Goal: Task Accomplishment & Management: Manage account settings

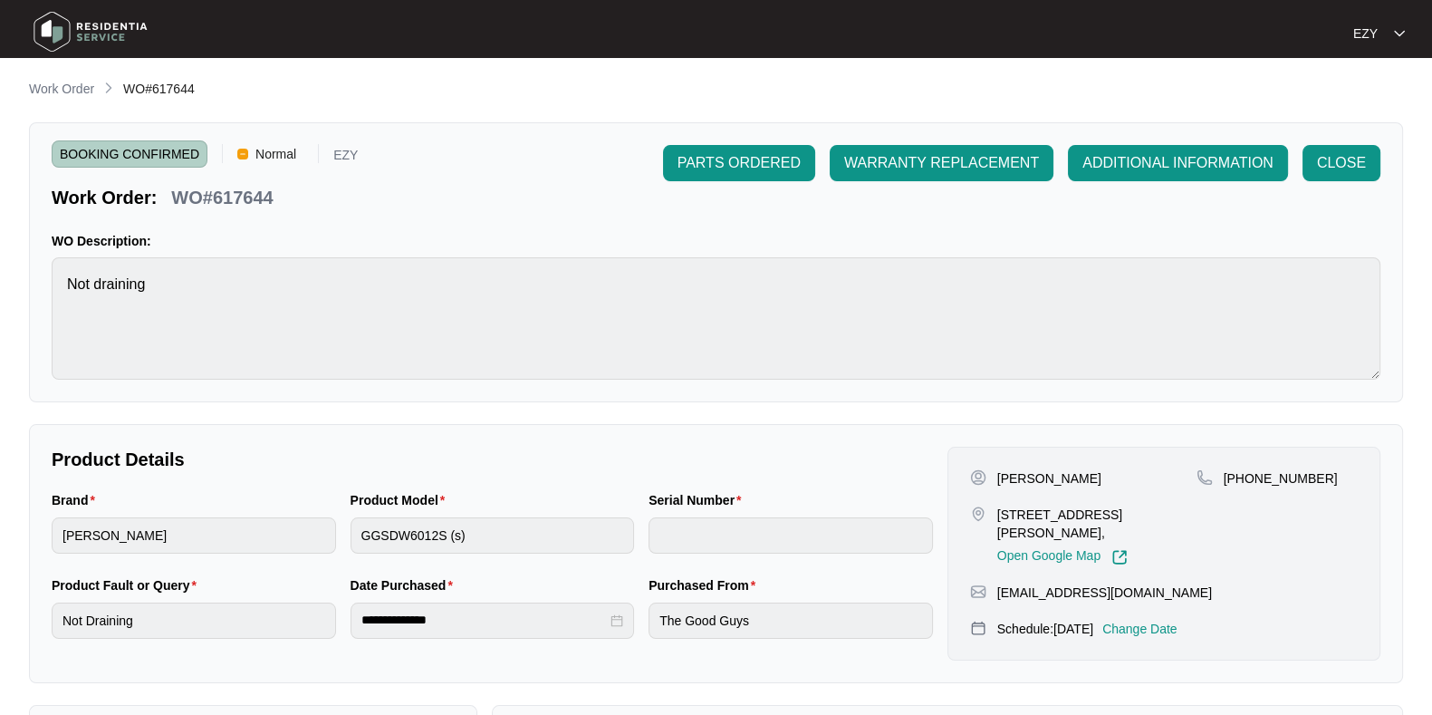
scroll to position [1391, 0]
click at [64, 97] on p "Work Order" at bounding box center [61, 90] width 65 height 18
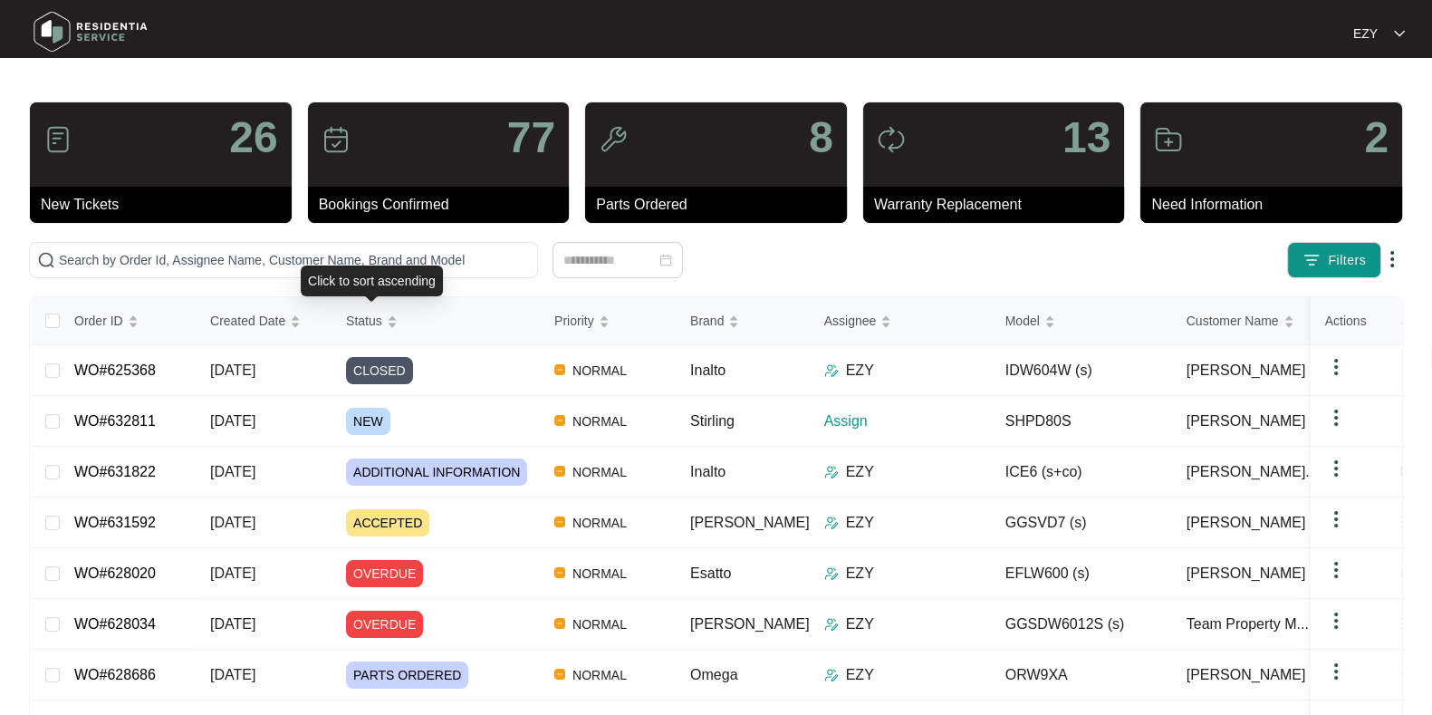
click at [353, 270] on div "Click to sort ascending" at bounding box center [372, 280] width 142 height 31
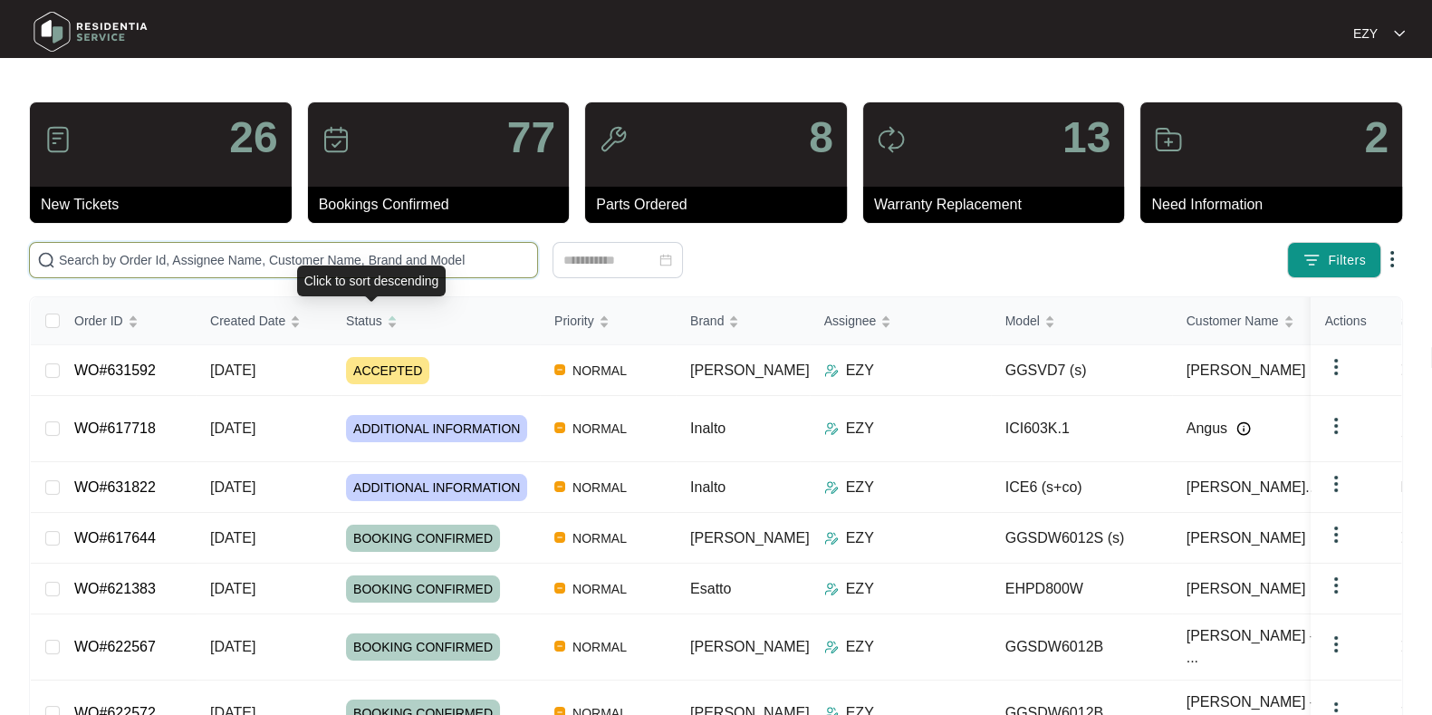
click at [281, 265] on input "text" at bounding box center [294, 260] width 471 height 20
paste input "625368"
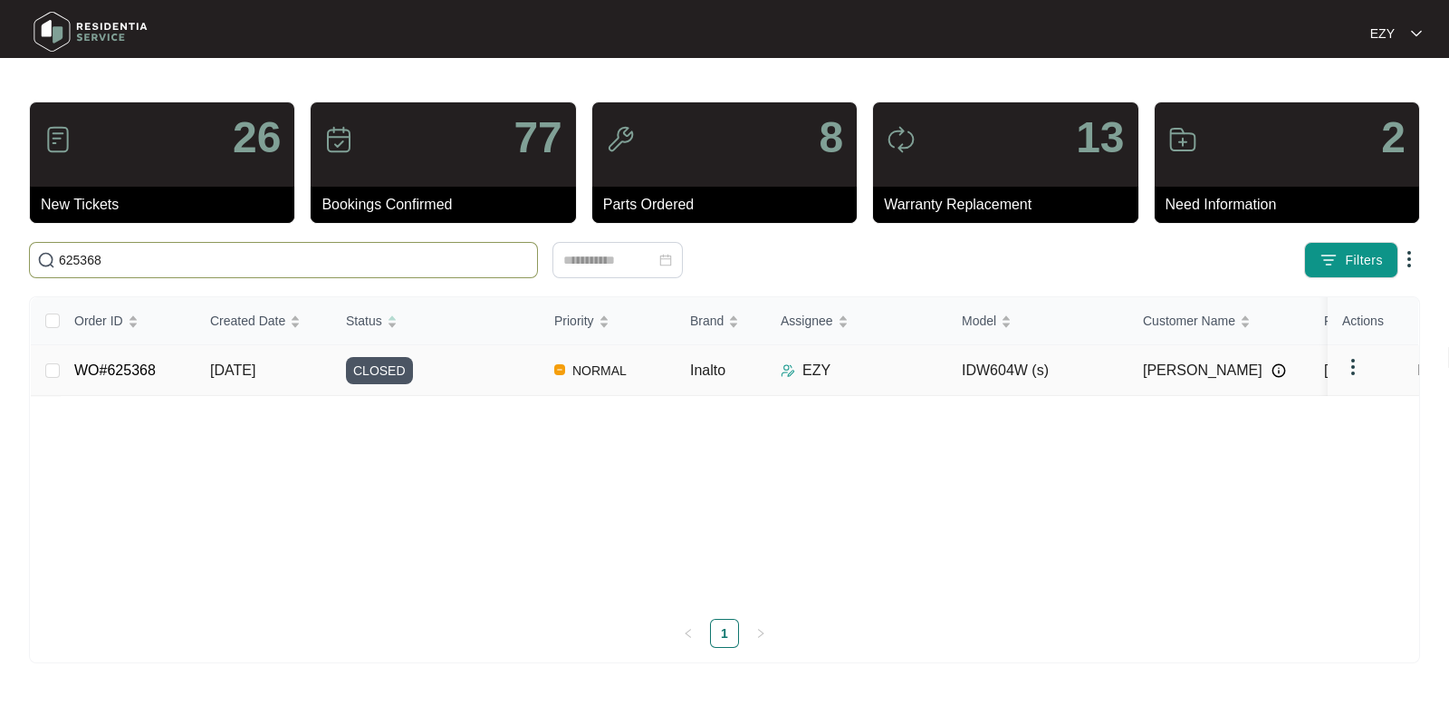
type input "625368"
click at [464, 380] on div "CLOSED" at bounding box center [443, 370] width 194 height 27
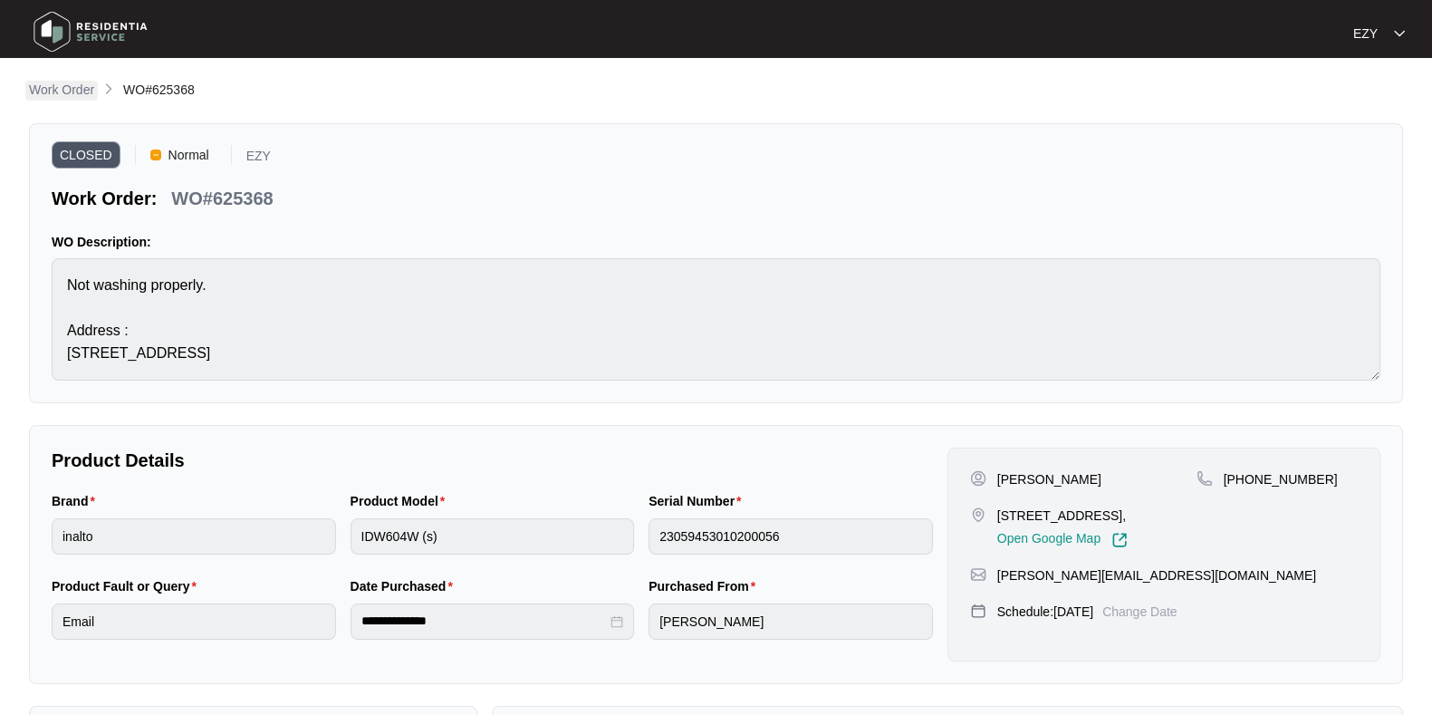
click at [75, 97] on p "Work Order" at bounding box center [61, 90] width 65 height 18
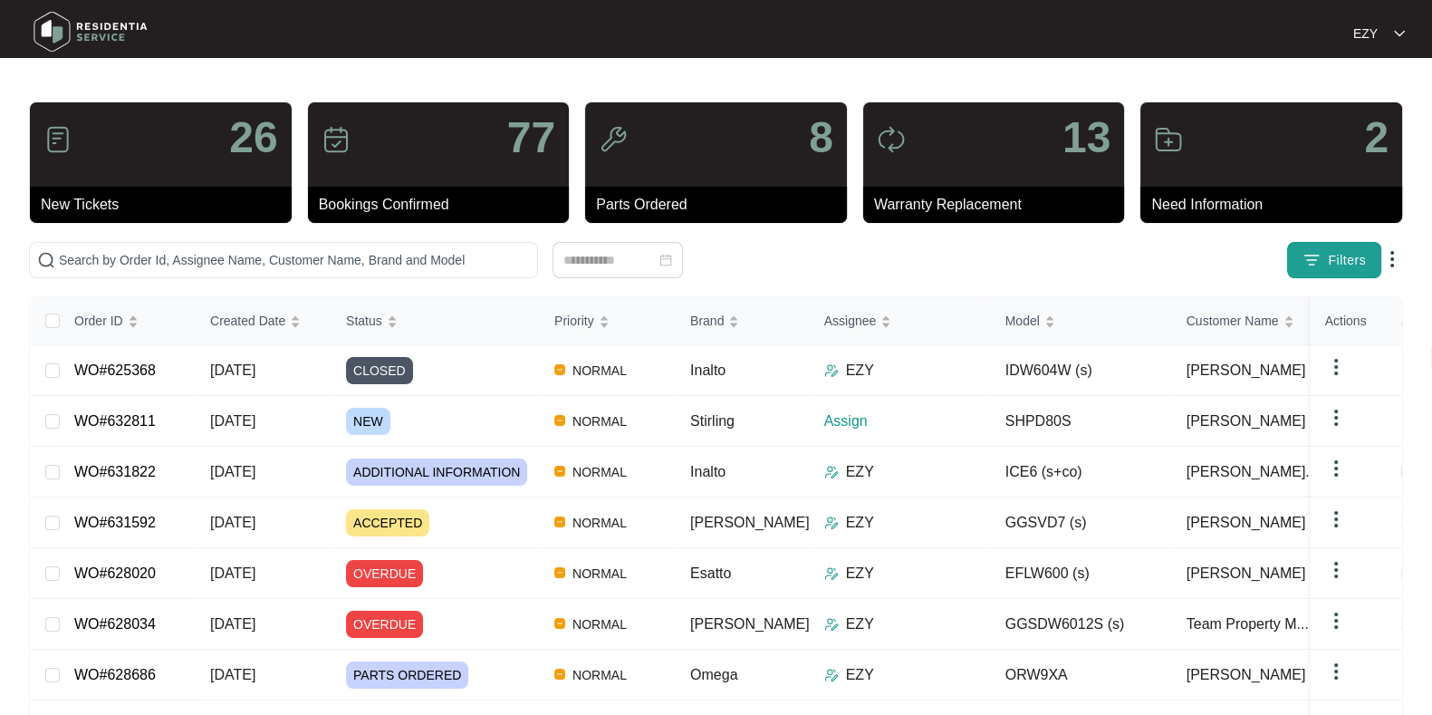
click at [1305, 276] on button "Filters" at bounding box center [1334, 260] width 94 height 36
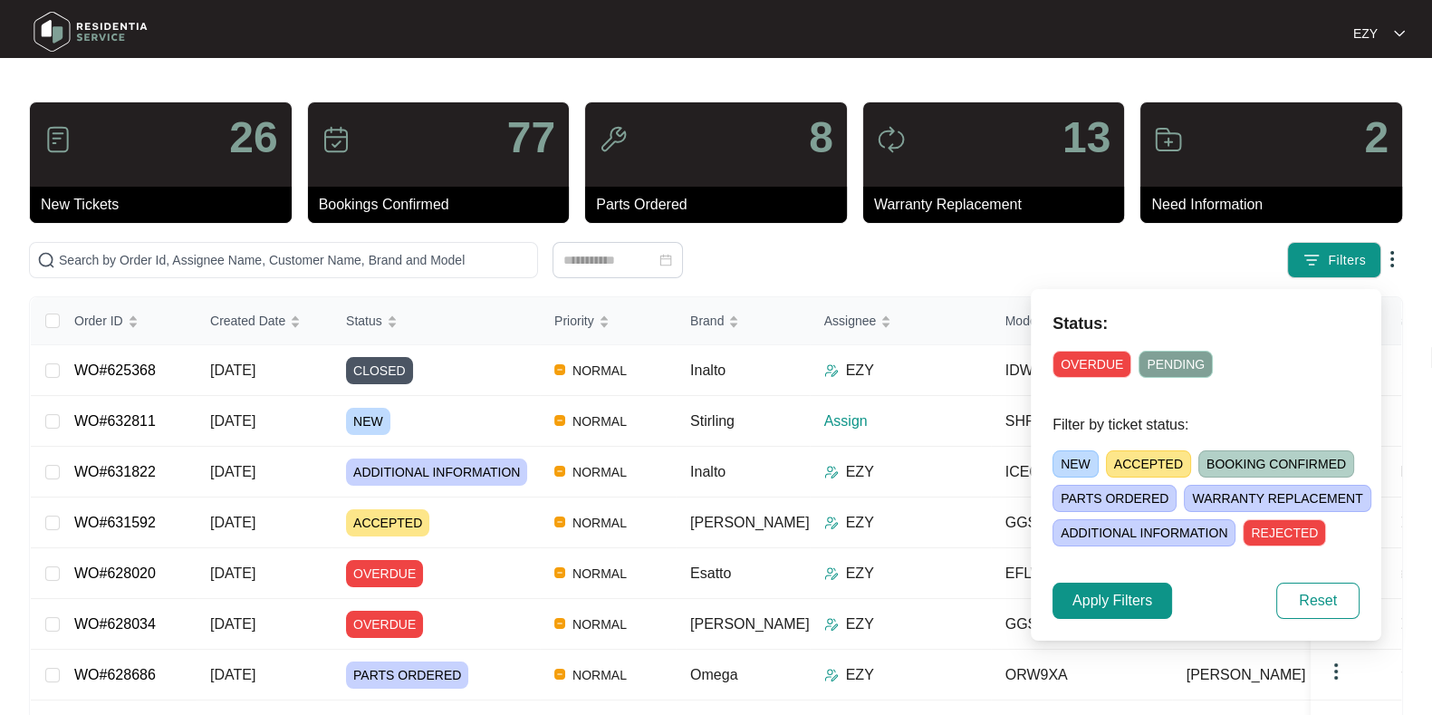
click at [1093, 450] on div "NEW ACCEPTED BOOKING CONFIRMED [PERSON_NAME] ORDERED [PERSON_NAME] REPLACEMENT …" at bounding box center [1228, 494] width 351 height 103
click at [1085, 454] on span "NEW" at bounding box center [1076, 463] width 46 height 27
click at [1106, 610] on span "Apply Filters" at bounding box center [1113, 601] width 80 height 22
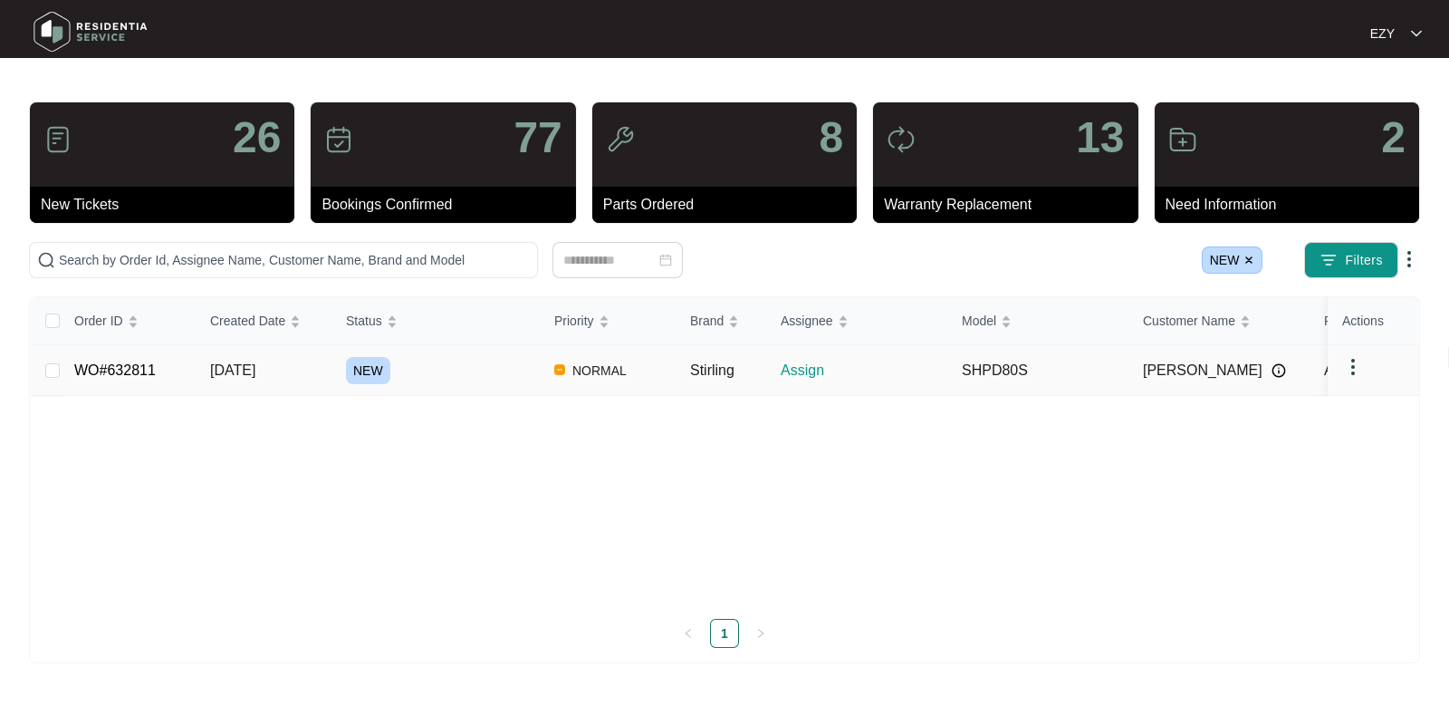
click at [493, 374] on div "NEW" at bounding box center [443, 370] width 194 height 27
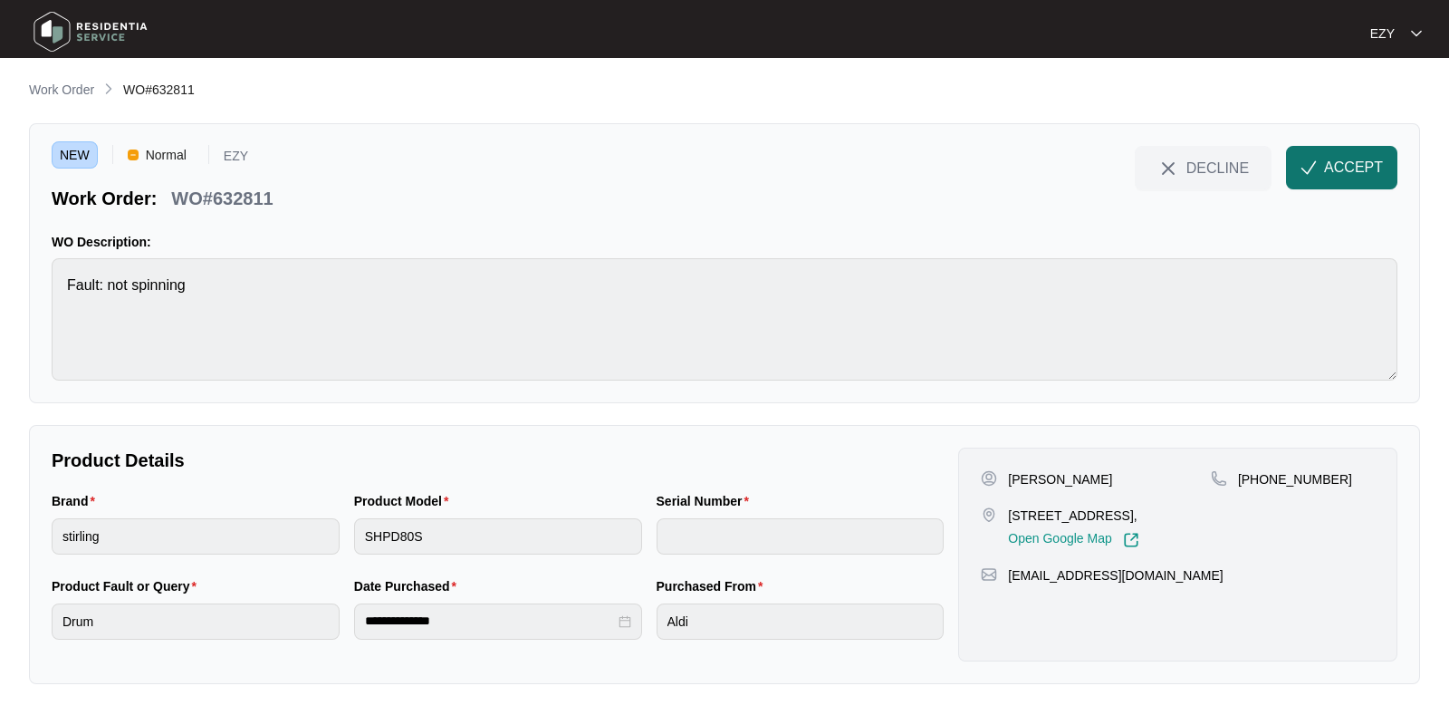
click at [1330, 187] on button "ACCEPT" at bounding box center [1341, 167] width 111 height 43
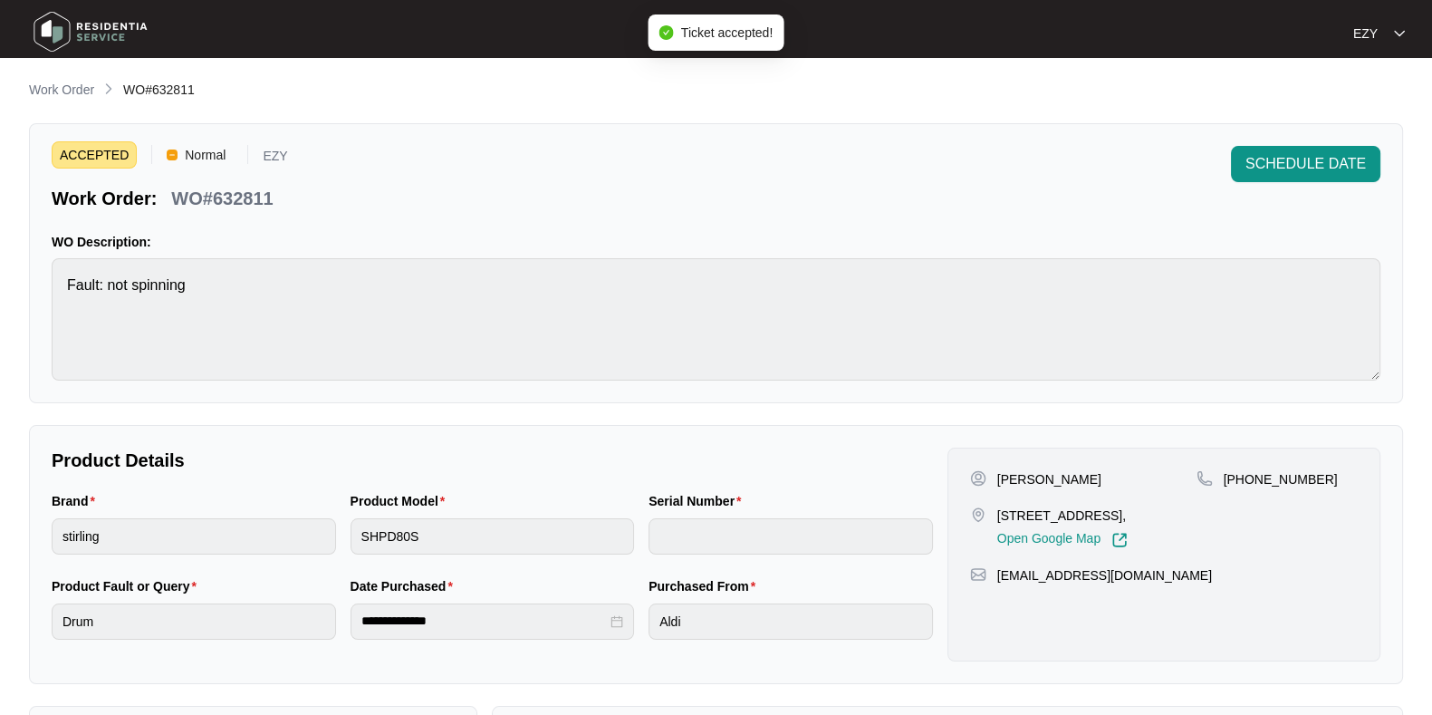
click at [250, 193] on p "WO#632811" at bounding box center [221, 198] width 101 height 25
copy div "WO#632811 SCHEDULE DATE"
click at [1020, 470] on p "[PERSON_NAME]" at bounding box center [1049, 479] width 104 height 18
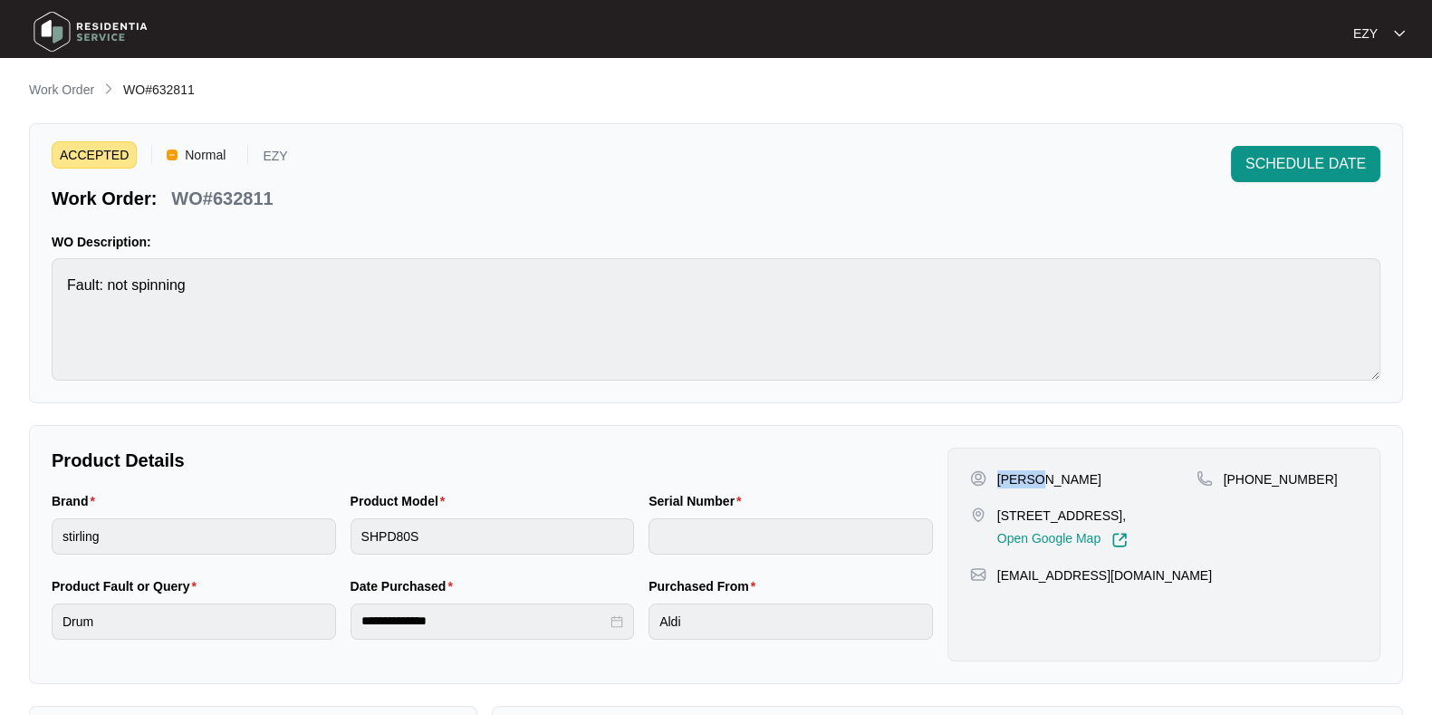
click at [1020, 470] on p "[PERSON_NAME]" at bounding box center [1049, 479] width 104 height 18
copy p "[PERSON_NAME]"
click at [1138, 504] on div "[PERSON_NAME] [STREET_ADDRESS], Open Google Map" at bounding box center [1083, 509] width 226 height 78
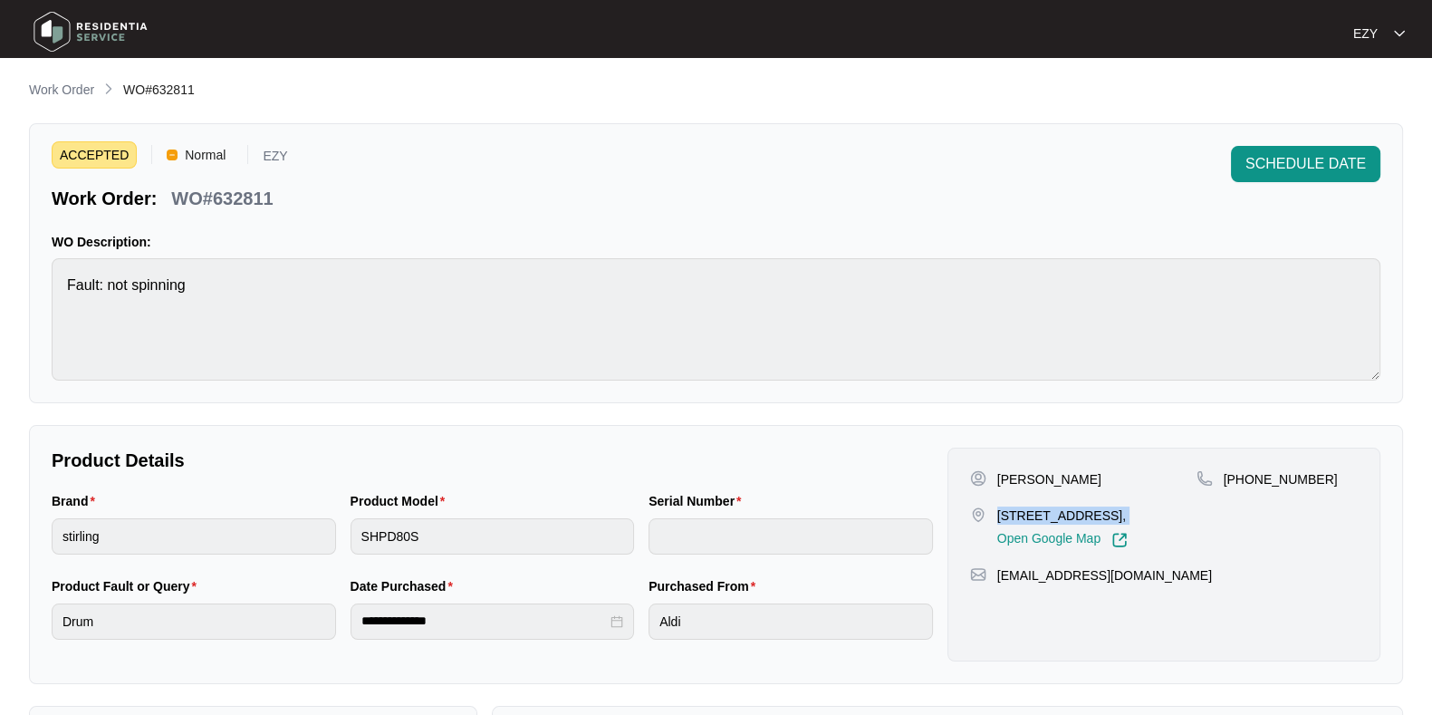
click at [1138, 504] on div "[PERSON_NAME] [STREET_ADDRESS], Open Google Map" at bounding box center [1083, 509] width 226 height 78
copy p "[STREET_ADDRESS],"
drag, startPoint x: 1335, startPoint y: 482, endPoint x: 1245, endPoint y: 481, distance: 90.6
click at [1245, 481] on div "[PHONE_NUMBER]" at bounding box center [1277, 479] width 161 height 18
copy p "416149092"
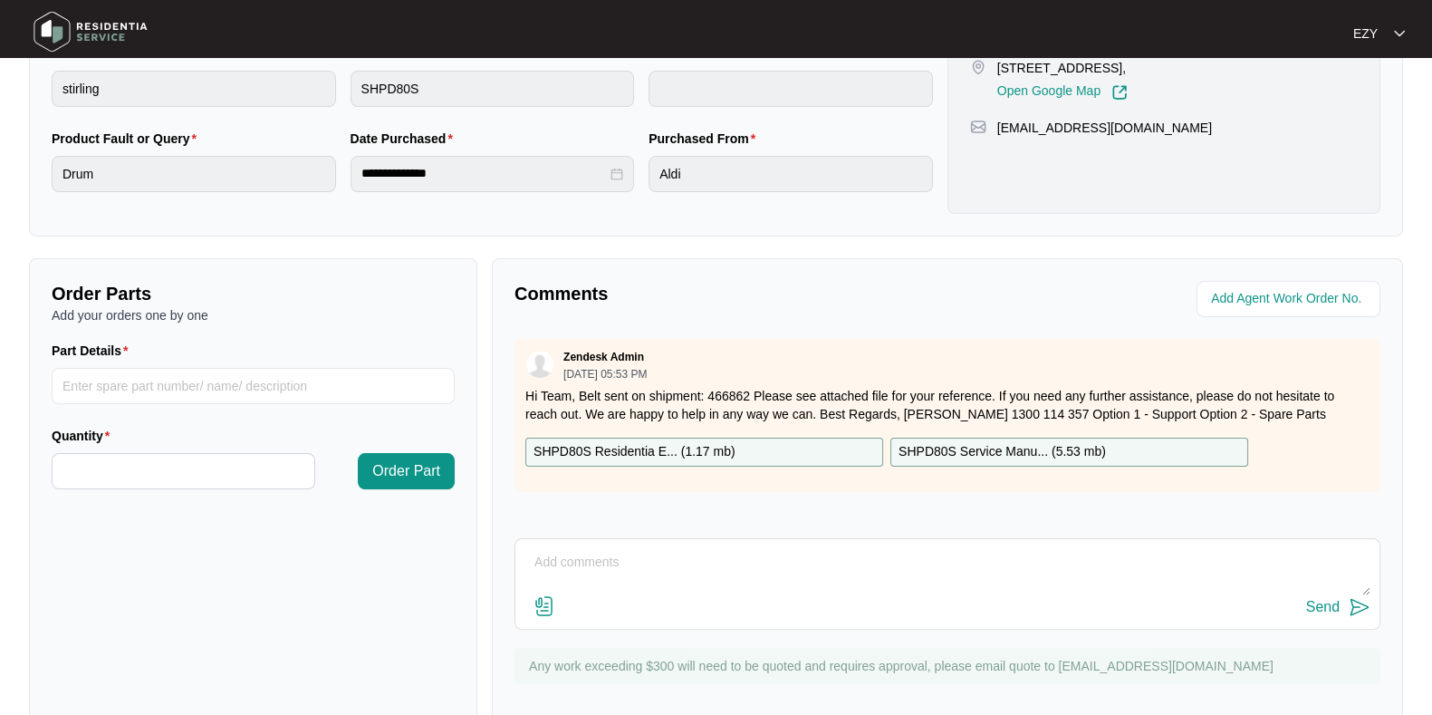
scroll to position [485, 0]
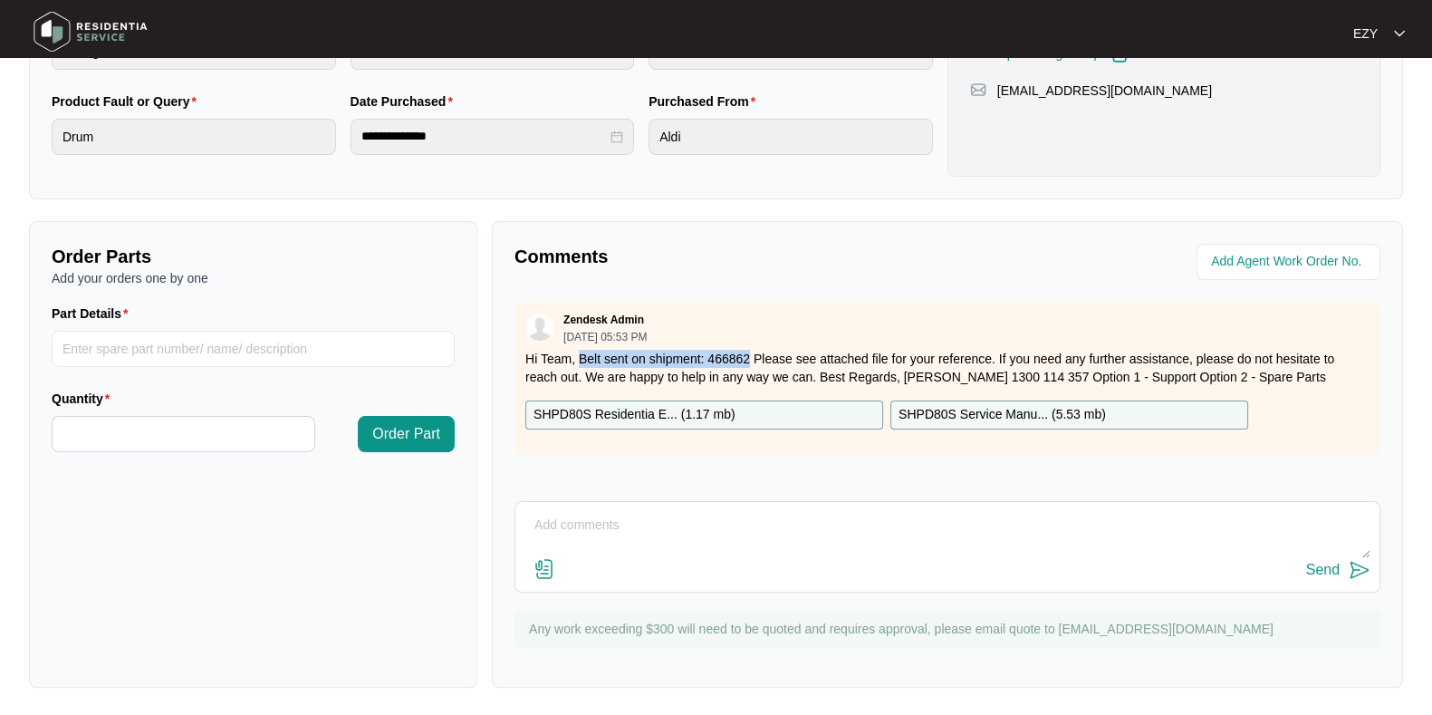
drag, startPoint x: 578, startPoint y: 355, endPoint x: 748, endPoint y: 355, distance: 170.3
click at [748, 355] on p "Hi Team, Belt sent on shipment: 466862 Please see attached file for your refere…" at bounding box center [947, 368] width 844 height 36
copy p "Belt sent on shipment: 466862"
click at [706, 415] on p "SHPD80S Residentia E... ( 1.17 mb )" at bounding box center [635, 415] width 202 height 20
click at [909, 410] on p "SHPD80S Service Manu... ( 5.53 mb )" at bounding box center [1002, 415] width 207 height 20
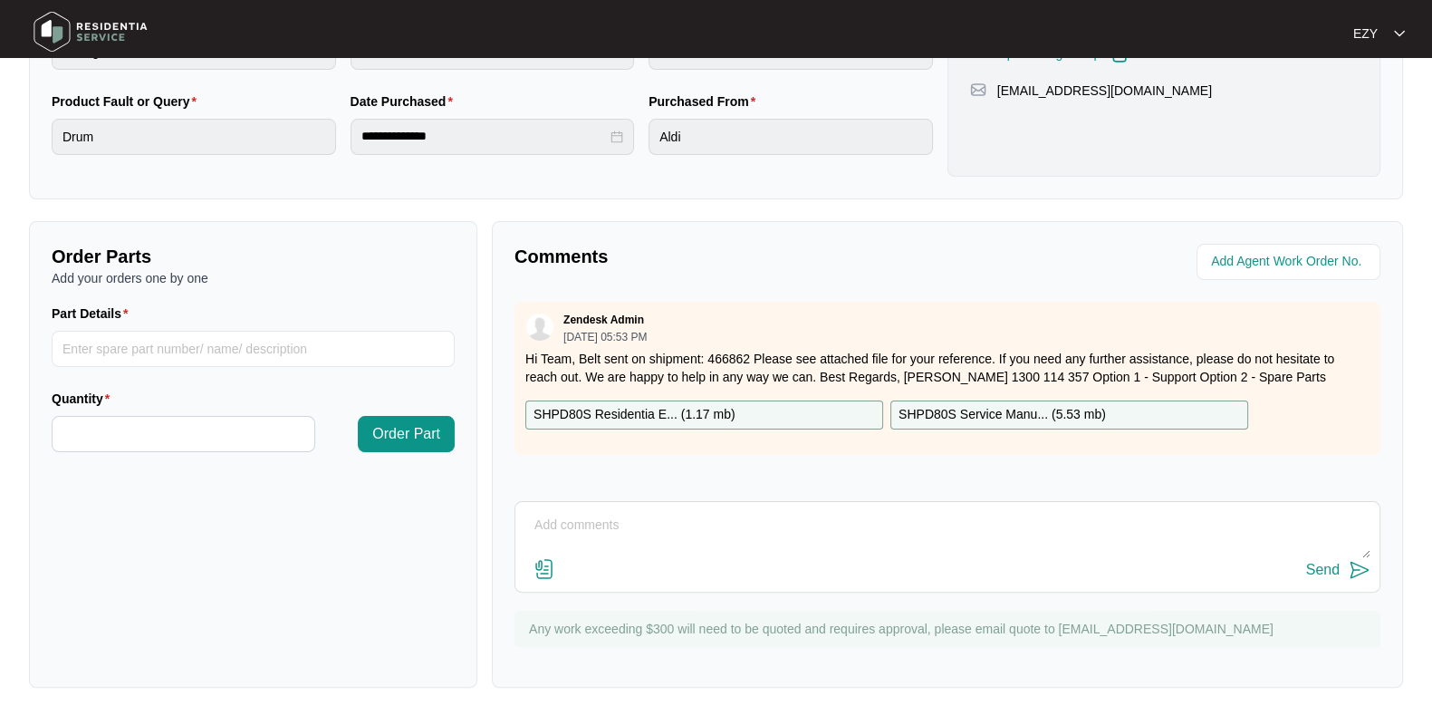
click at [774, 417] on div "SHPD80S Residentia E... ( 1.17 mb )" at bounding box center [704, 414] width 358 height 29
